Goal: Find specific page/section: Find specific page/section

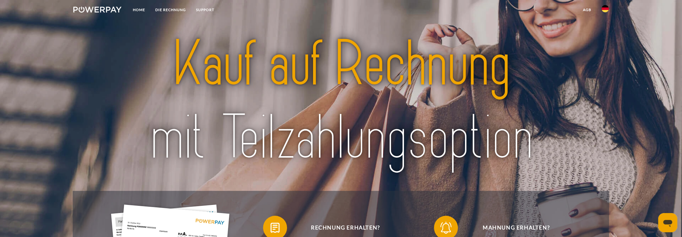
click at [605, 6] on img at bounding box center [605, 8] width 7 height 7
click at [605, 27] on img at bounding box center [605, 28] width 7 height 7
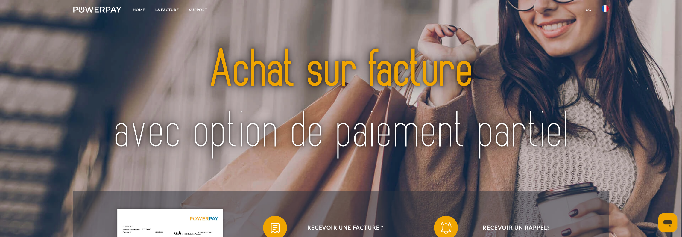
scroll to position [150, 0]
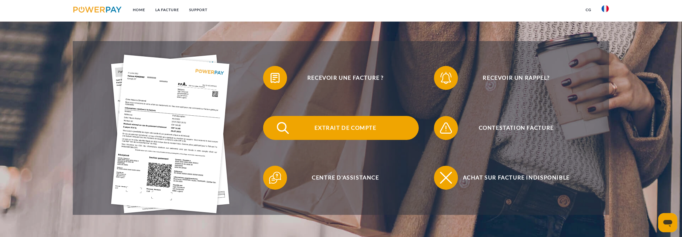
click at [338, 128] on span "Extrait de compte" at bounding box center [345, 128] width 147 height 24
